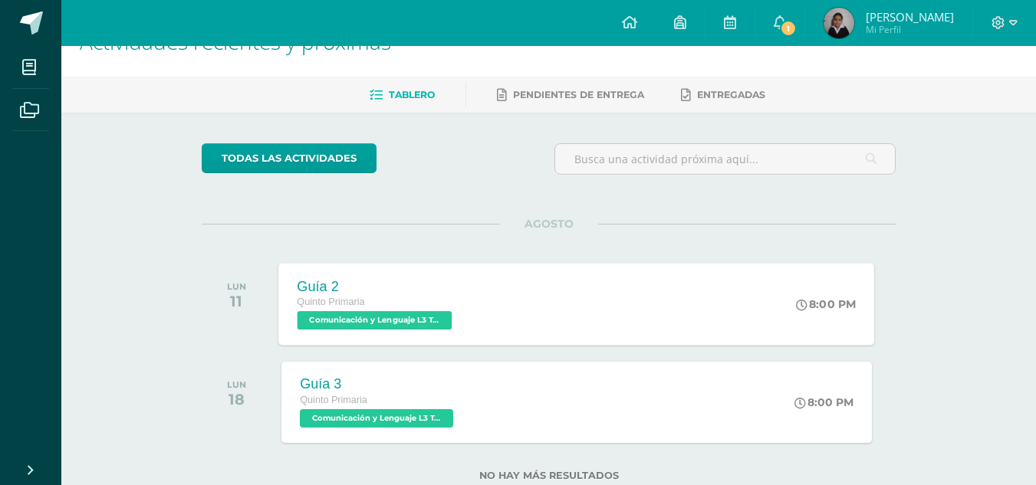
scroll to position [84, 0]
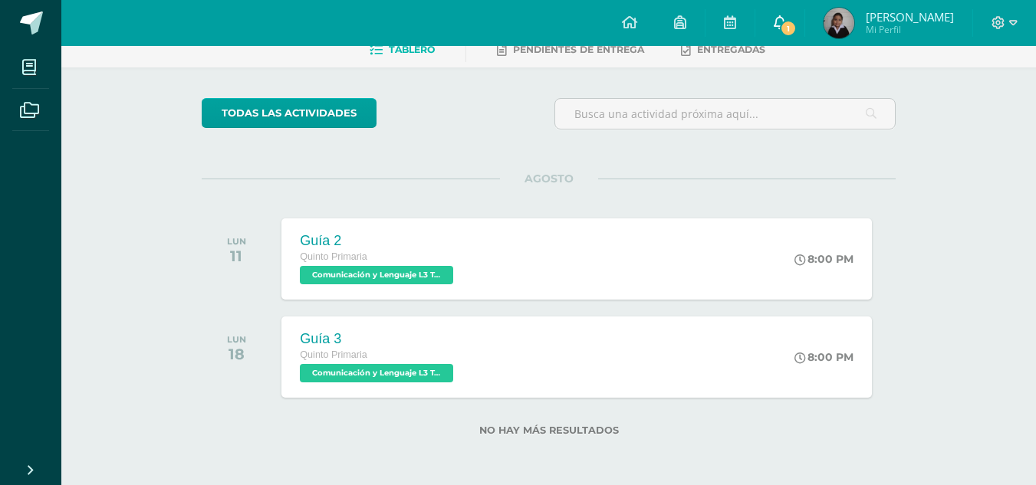
click at [796, 21] on span "1" at bounding box center [788, 28] width 17 height 17
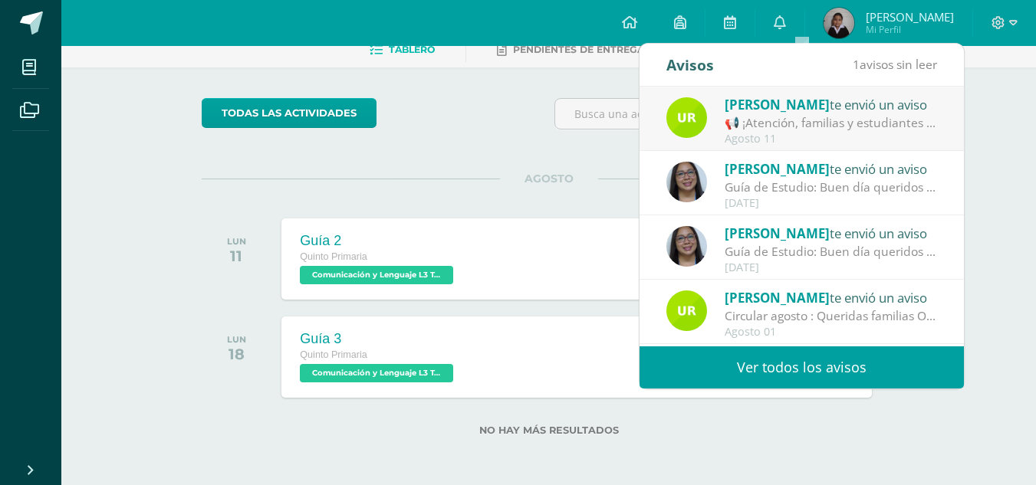
click at [806, 122] on div "📢 ¡Atención, familias y estudiantes COS! 🎉💛❤️: ¡[DATE] es un día especial! 🌟 Te…" at bounding box center [830, 123] width 213 height 18
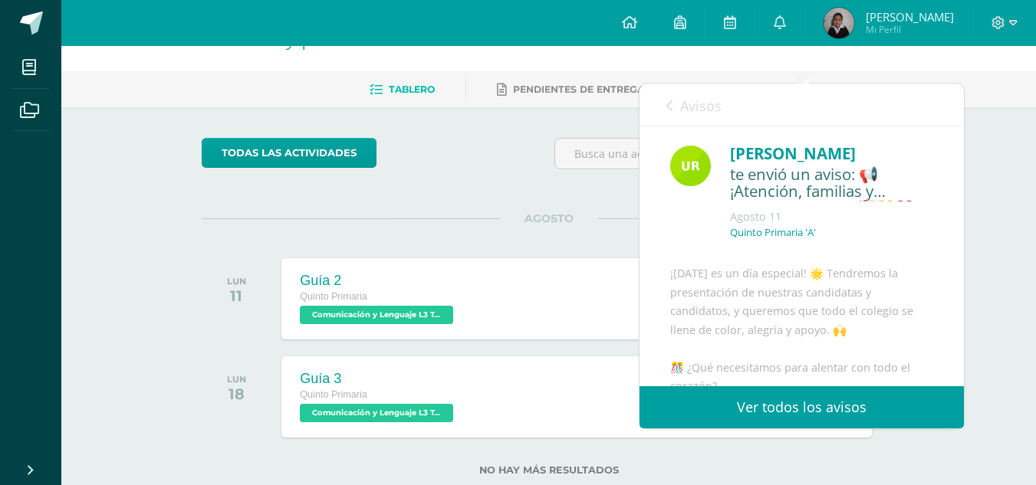
scroll to position [0, 0]
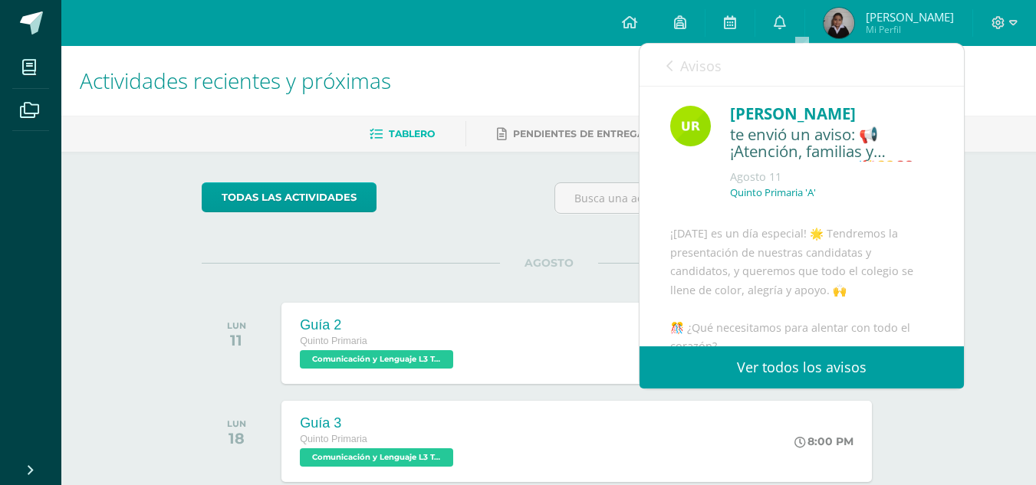
click at [673, 68] on link "Avisos" at bounding box center [693, 66] width 55 height 44
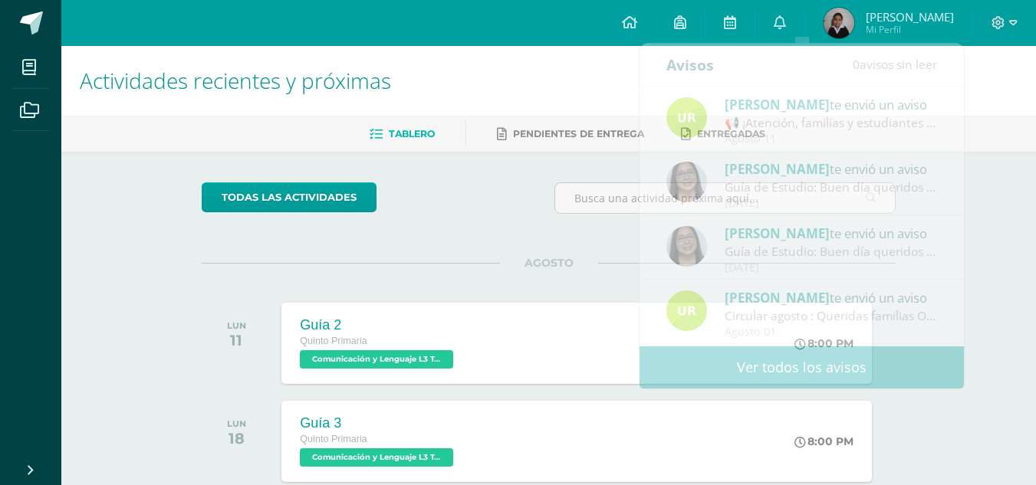
click at [519, 218] on div "todas las Actividades" at bounding box center [548, 204] width 706 height 44
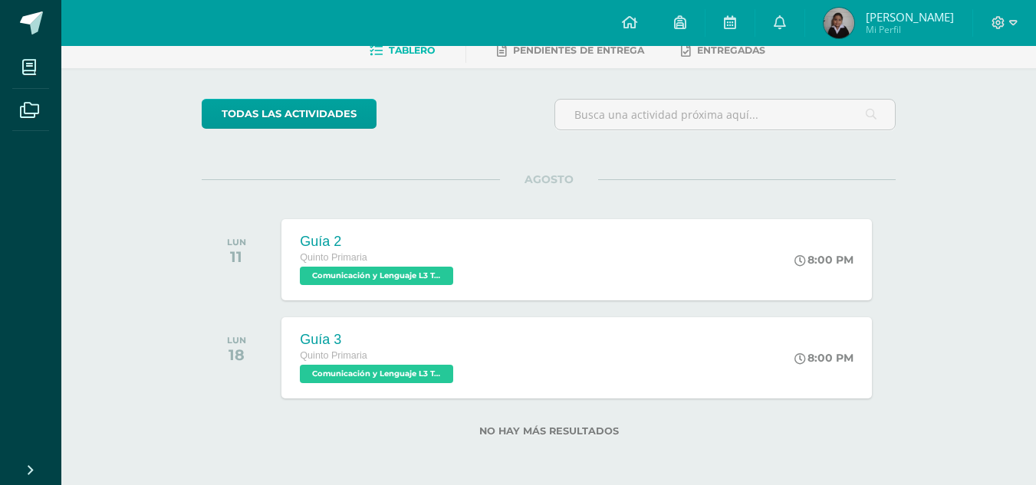
scroll to position [84, 0]
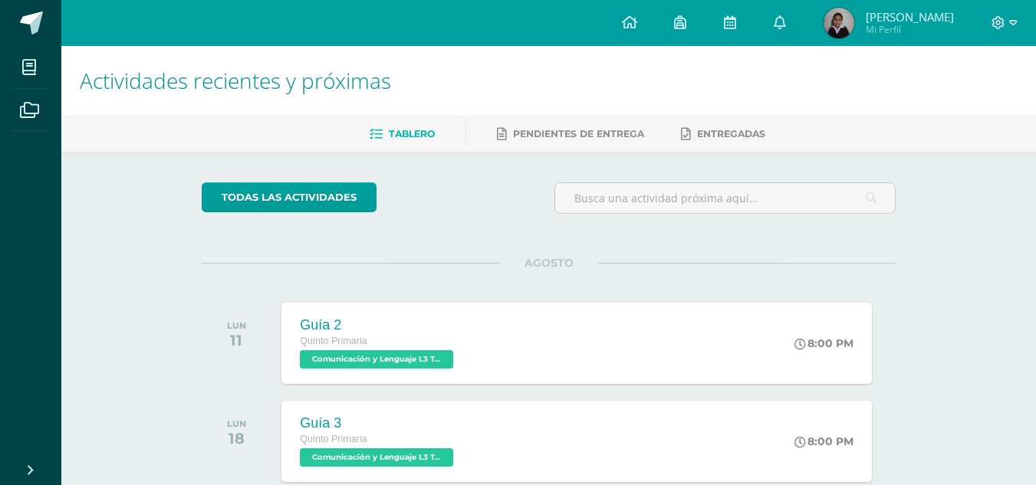
scroll to position [84, 0]
